Goal: Transaction & Acquisition: Purchase product/service

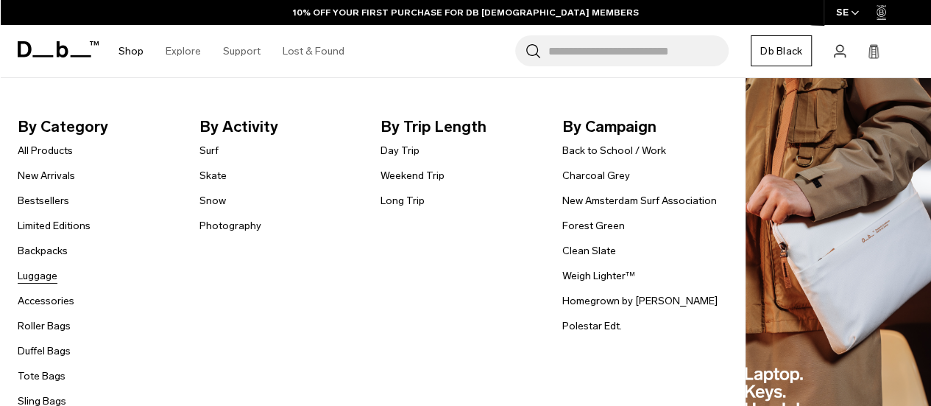
click at [46, 278] on link "Luggage" at bounding box center [38, 275] width 40 height 15
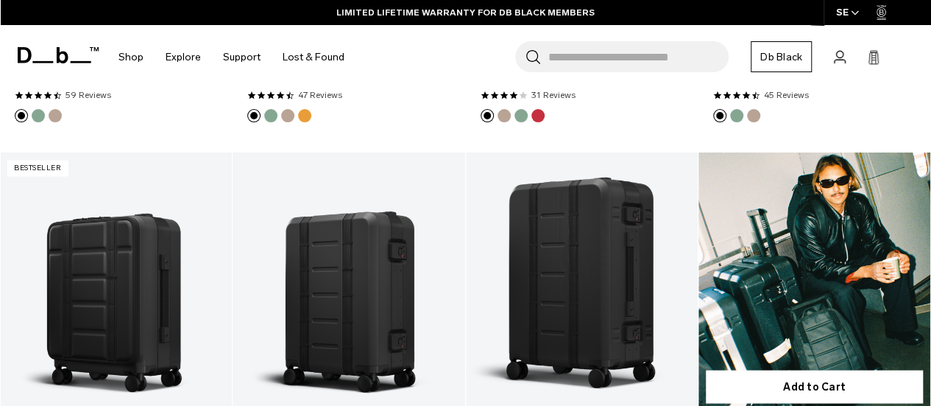
scroll to position [1347, 0]
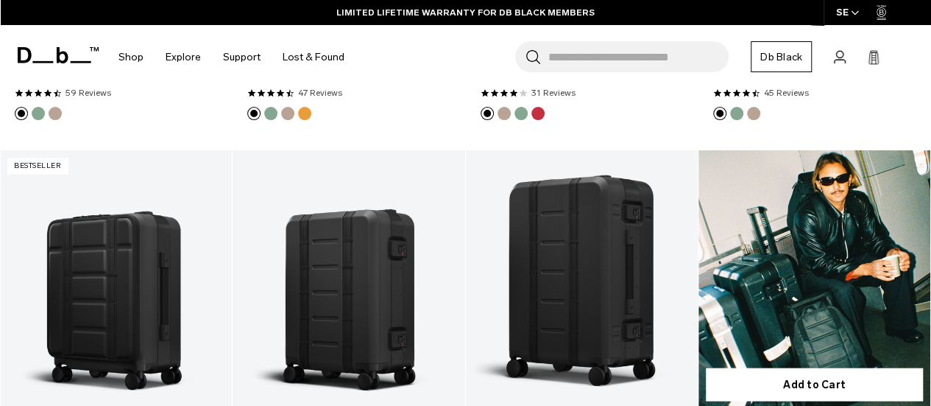
click at [782, 255] on link "Ramverk Pro Check-in Luggage Large" at bounding box center [815, 279] width 232 height 258
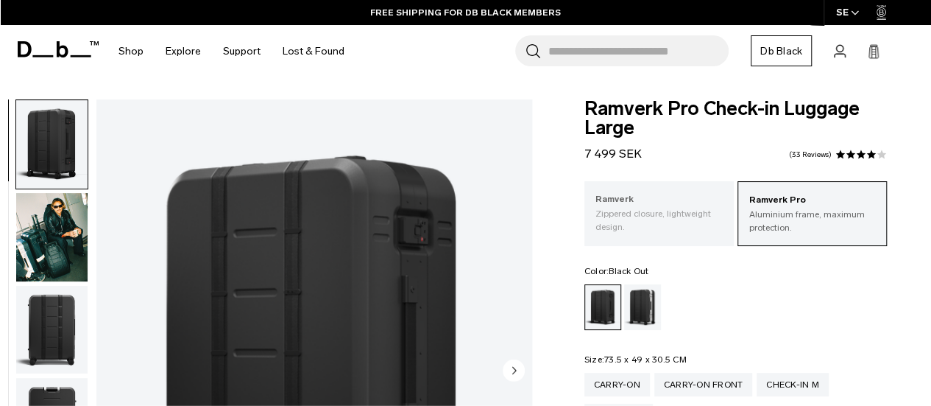
click at [674, 232] on p "Zippered closure, lightweight design." at bounding box center [659, 220] width 127 height 27
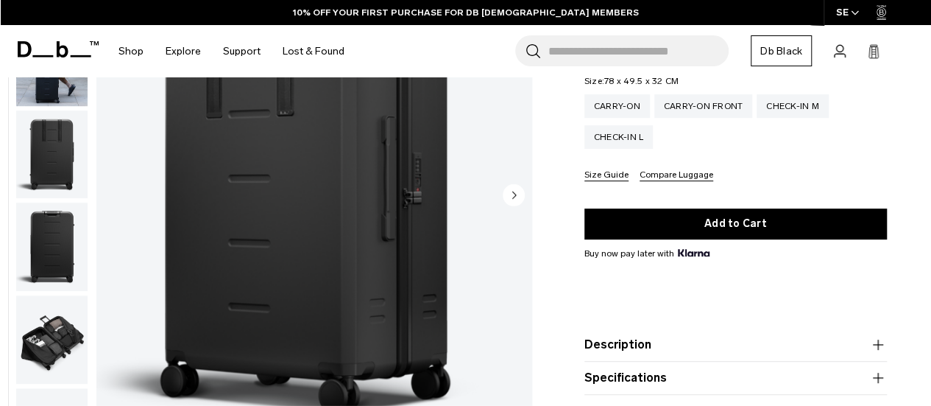
click at [59, 165] on img "button" at bounding box center [51, 154] width 71 height 88
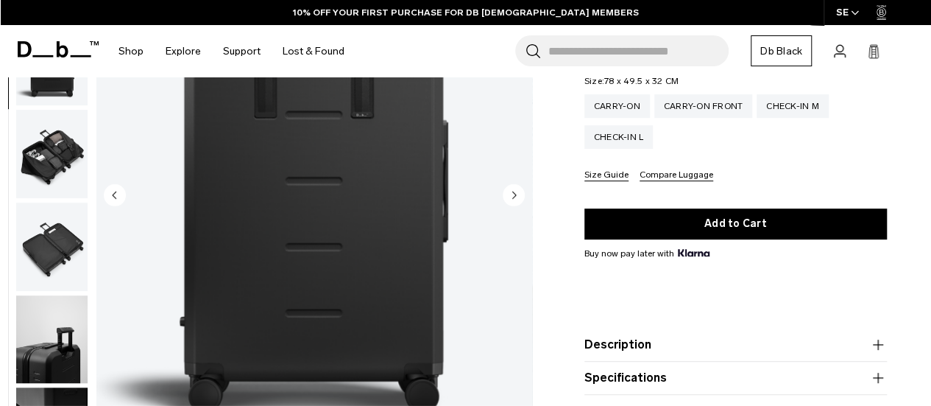
click at [54, 259] on img "button" at bounding box center [51, 246] width 71 height 88
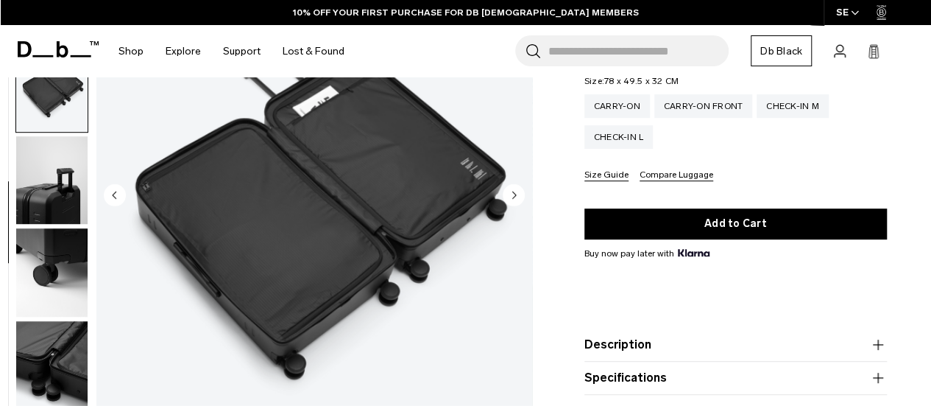
scroll to position [380, 0]
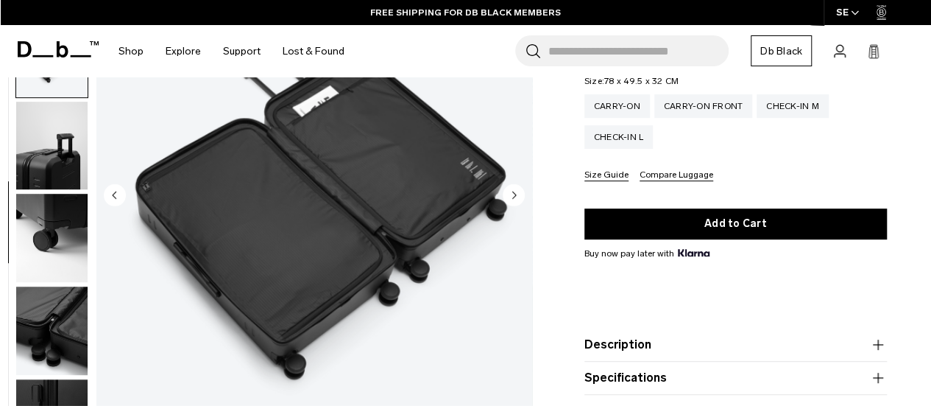
click at [43, 333] on img "button" at bounding box center [51, 331] width 71 height 88
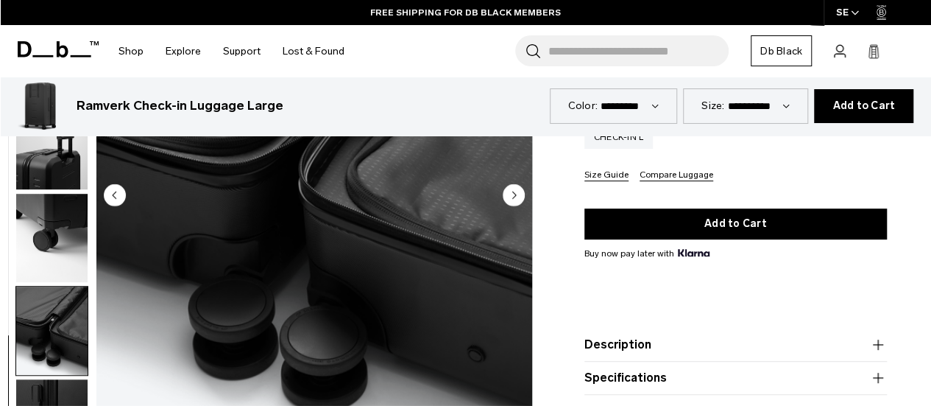
scroll to position [532, 0]
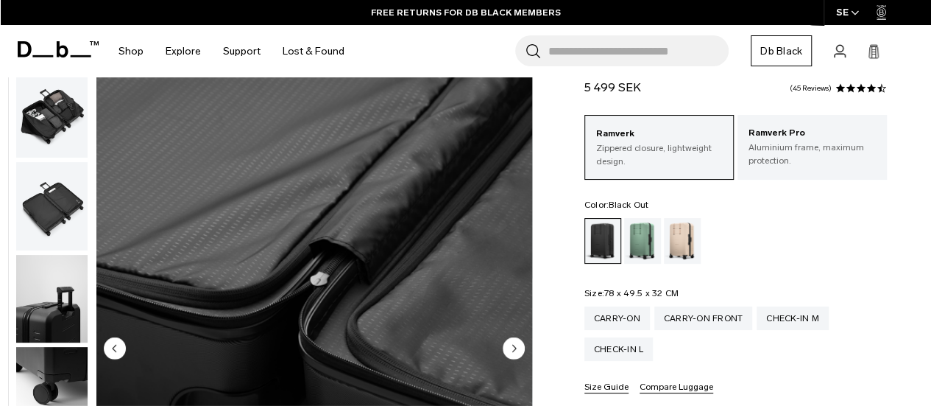
scroll to position [0, 0]
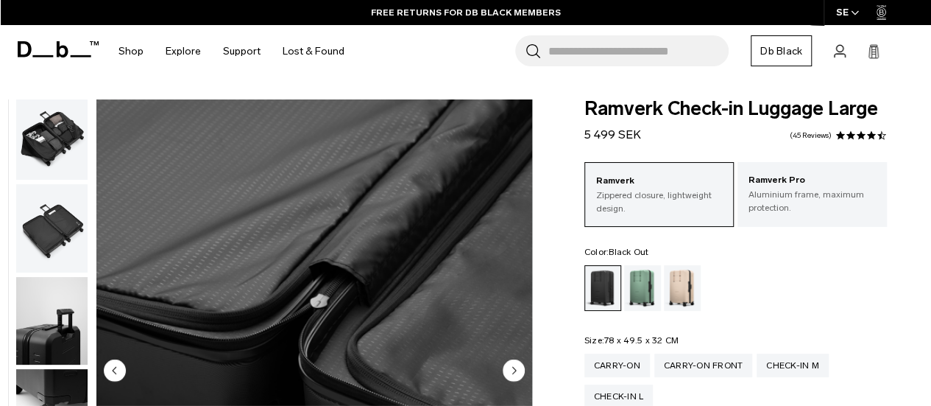
click at [52, 145] on img "button" at bounding box center [51, 135] width 71 height 88
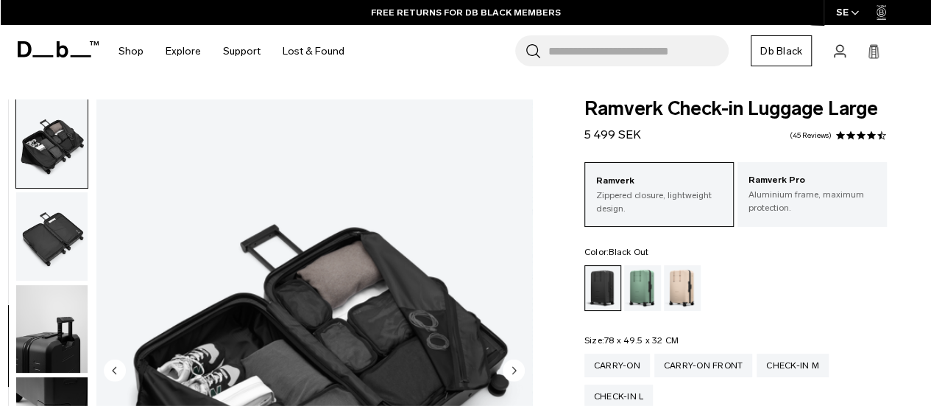
scroll to position [380, 0]
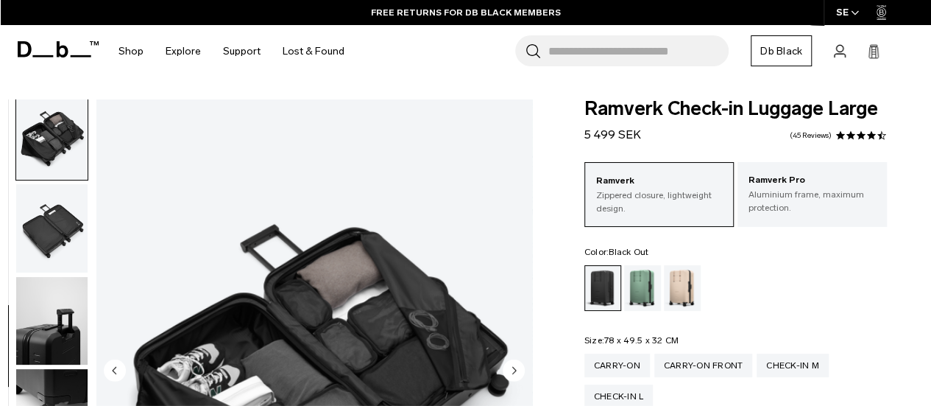
click at [59, 208] on img "button" at bounding box center [51, 228] width 71 height 88
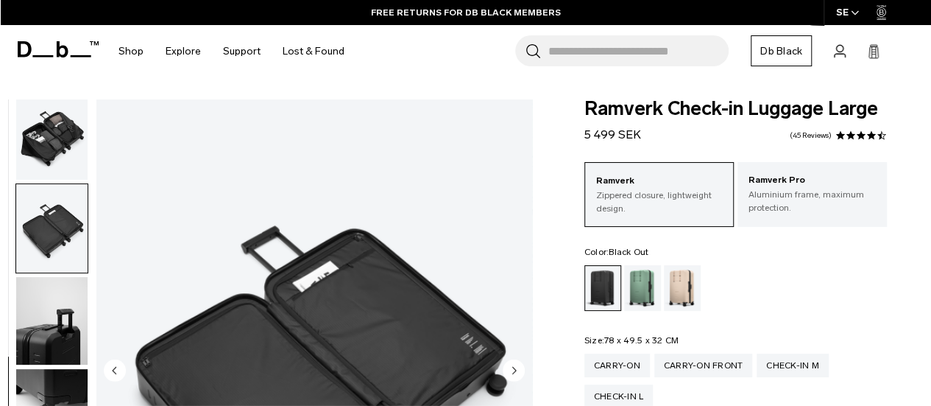
click at [59, 208] on img "button" at bounding box center [51, 228] width 71 height 88
click at [37, 294] on img "button" at bounding box center [51, 321] width 71 height 88
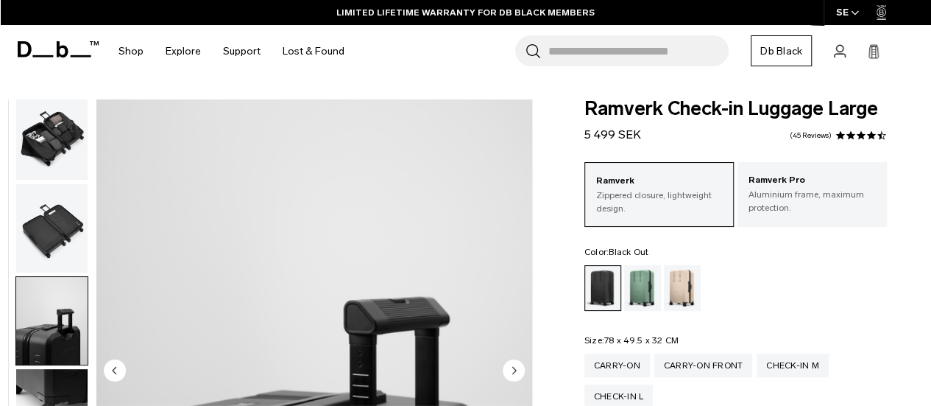
click at [53, 160] on img "button" at bounding box center [51, 135] width 71 height 88
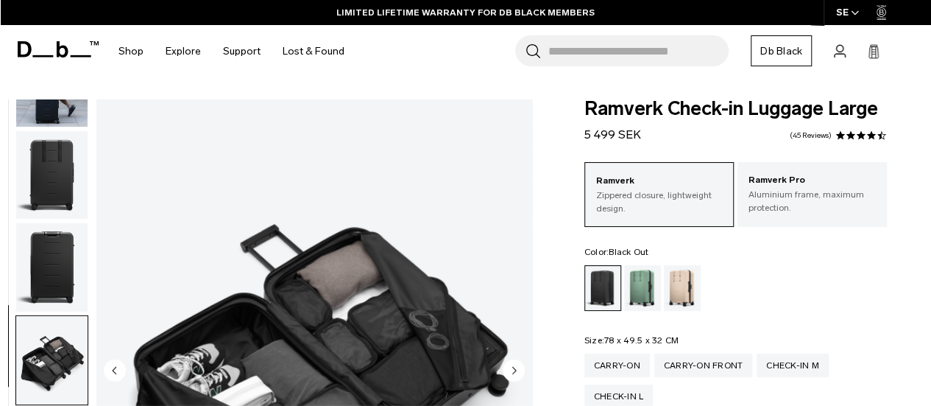
click at [53, 160] on img "button" at bounding box center [51, 175] width 71 height 88
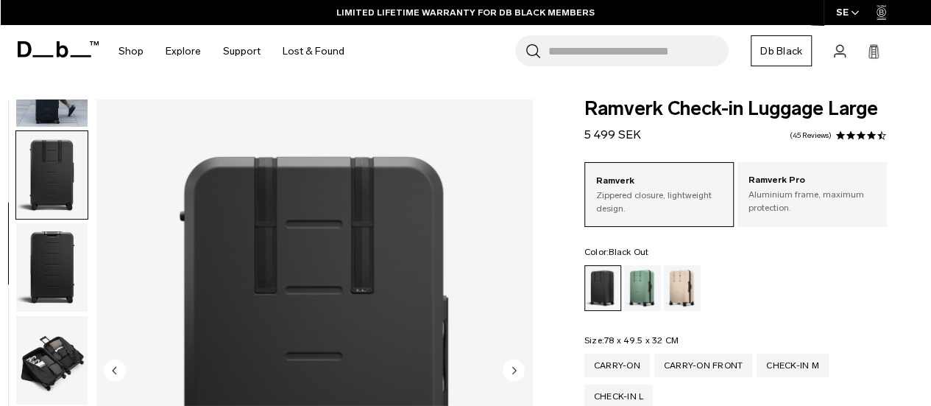
scroll to position [186, 0]
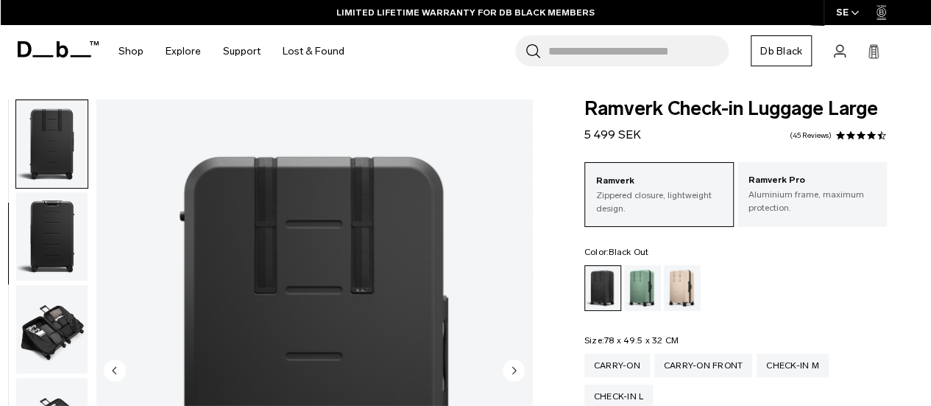
click at [57, 220] on img "button" at bounding box center [51, 236] width 71 height 88
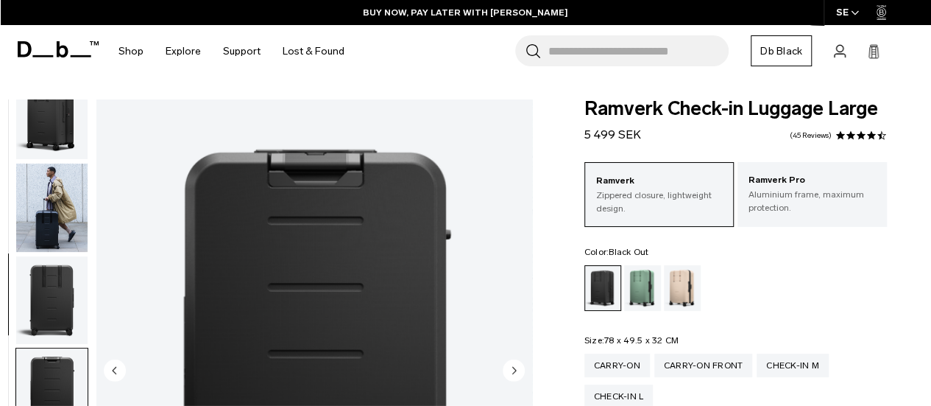
scroll to position [0, 0]
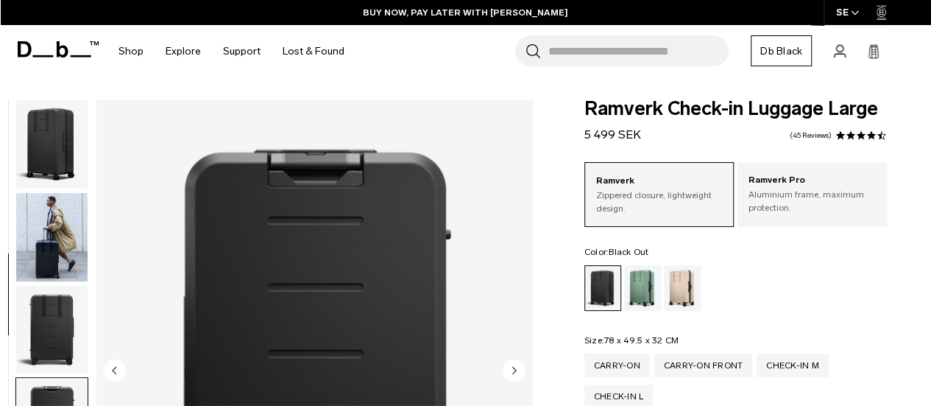
click at [57, 220] on img "button" at bounding box center [51, 237] width 71 height 88
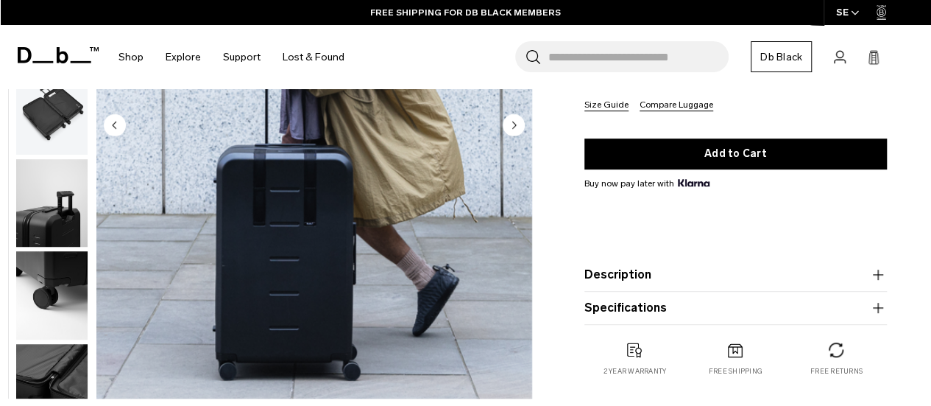
scroll to position [328, 0]
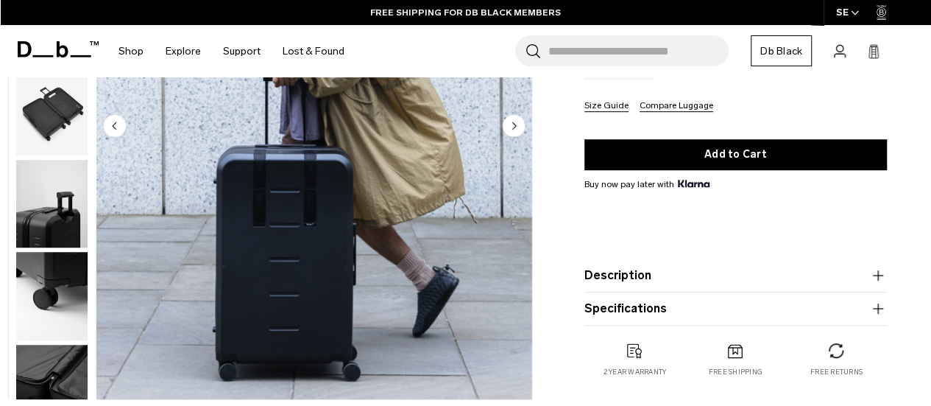
click at [513, 129] on circle "Next slide" at bounding box center [514, 126] width 22 height 22
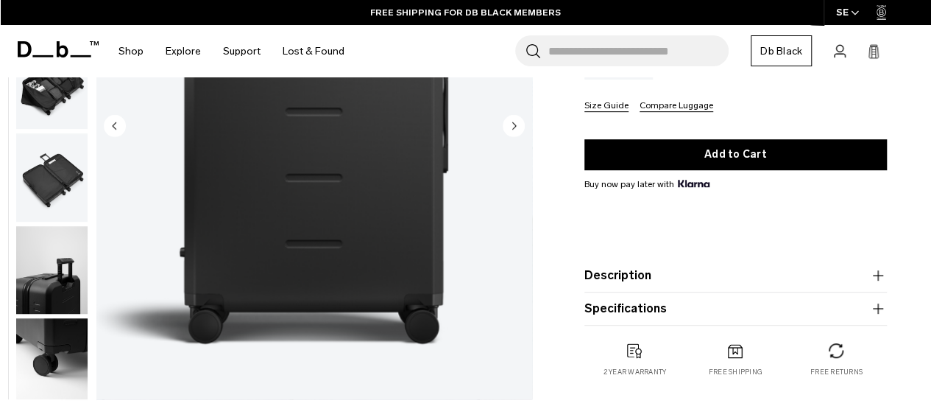
click at [513, 129] on circle "Next slide" at bounding box center [514, 126] width 22 height 22
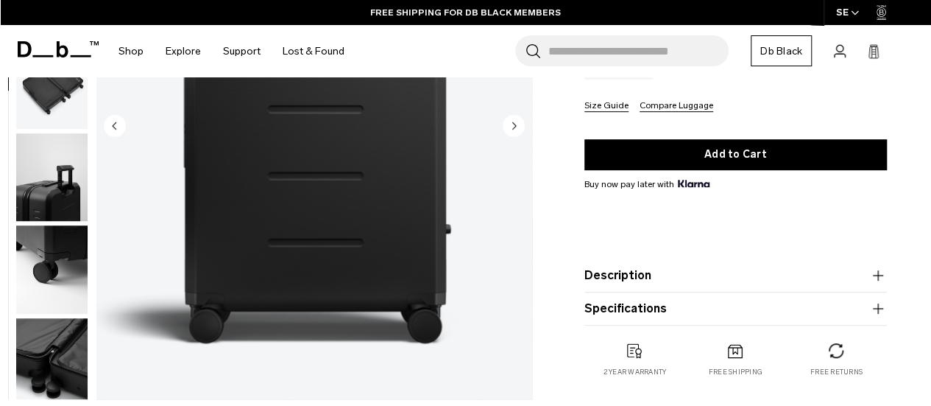
click at [513, 129] on circle "Next slide" at bounding box center [514, 126] width 22 height 22
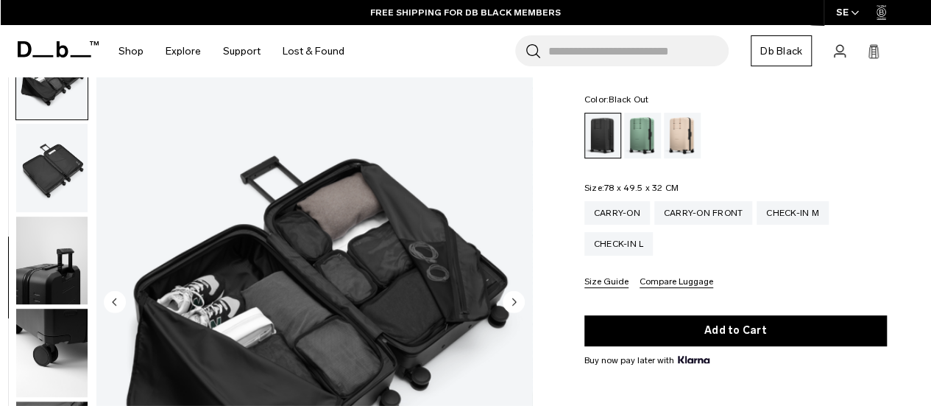
scroll to position [0, 0]
